Goal: Navigation & Orientation: Find specific page/section

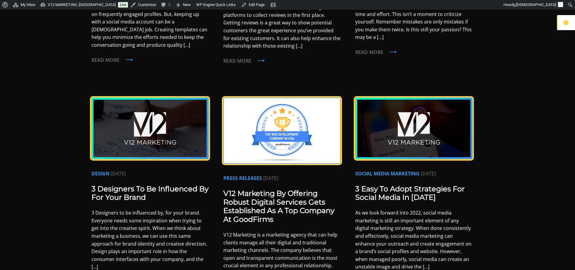
scroll to position [272, 0]
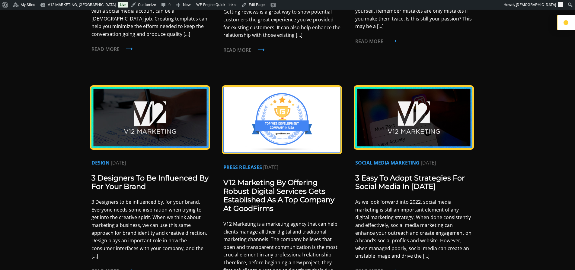
click at [251, 184] on link "V12 Marketing By Offering Robust Digital Services Gets Established As A Top Com…" at bounding box center [278, 195] width 111 height 35
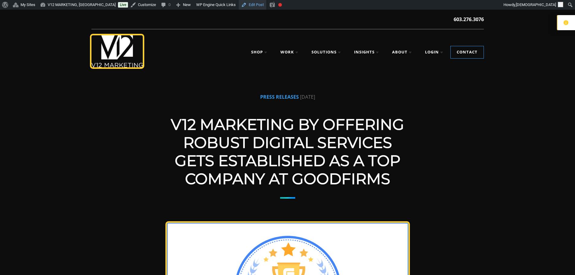
click at [239, 6] on link "Edit Post" at bounding box center [252, 5] width 27 height 10
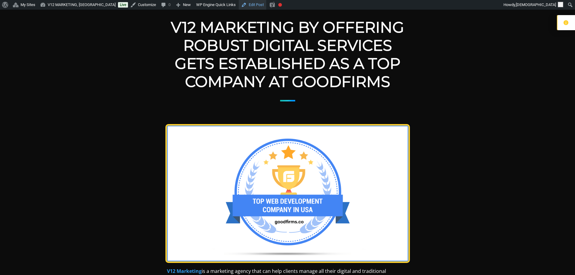
scroll to position [121, 0]
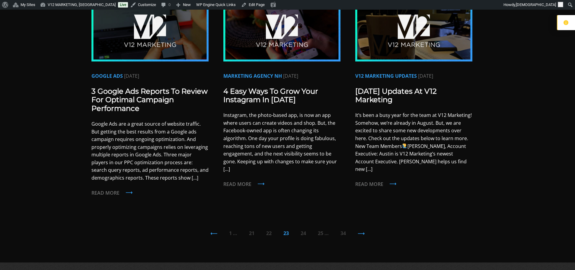
scroll to position [634, 0]
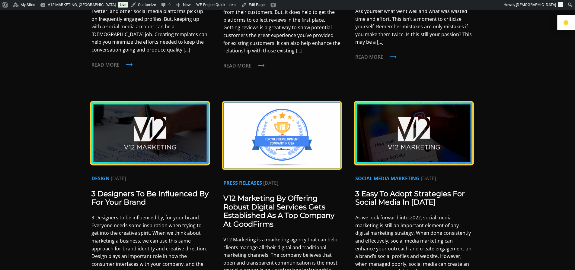
scroll to position [272, 0]
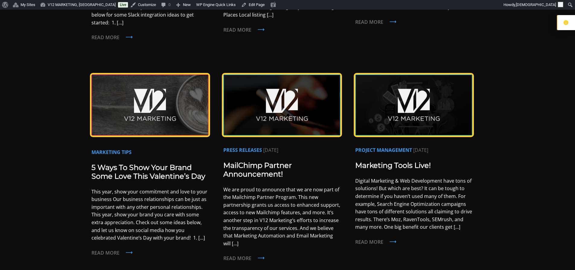
scroll to position [513, 0]
